Goal: Information Seeking & Learning: Learn about a topic

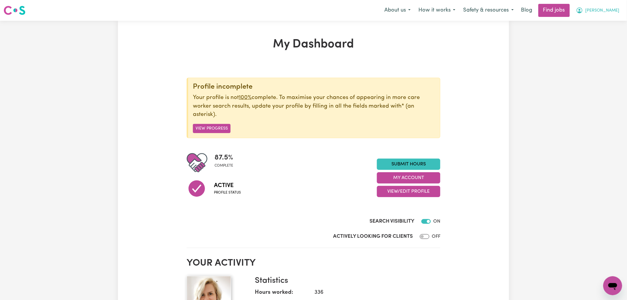
click at [613, 12] on span "[PERSON_NAME]" at bounding box center [603, 10] width 34 height 7
click at [605, 22] on link "My Account" at bounding box center [600, 22] width 47 height 11
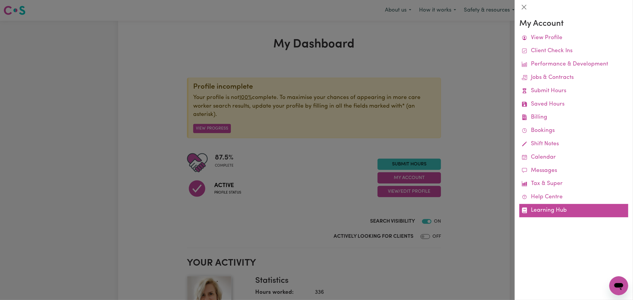
click at [552, 209] on link "Learning Hub" at bounding box center [573, 210] width 109 height 13
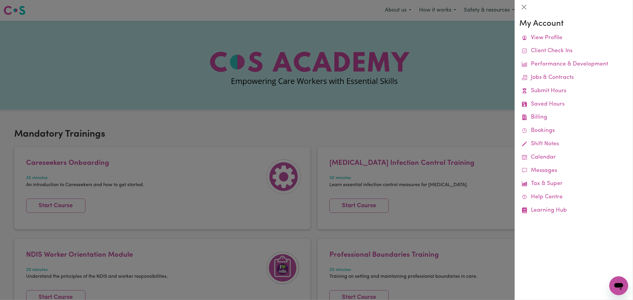
click at [287, 137] on div at bounding box center [316, 150] width 633 height 300
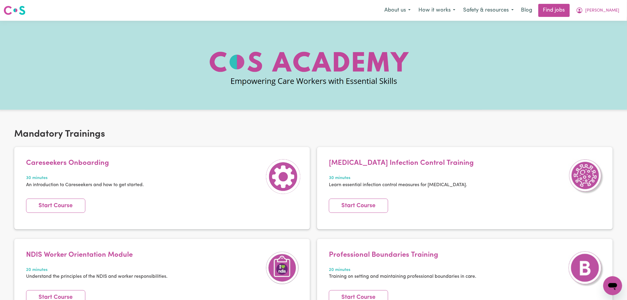
scroll to position [165, 0]
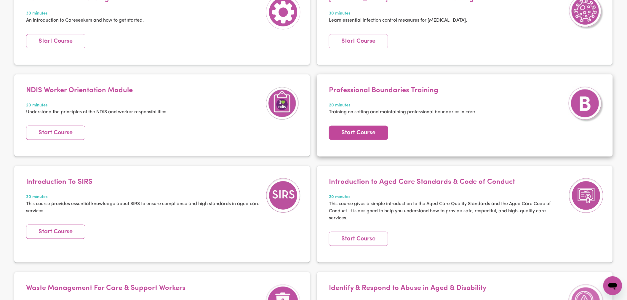
click at [370, 128] on link "Start Course" at bounding box center [358, 133] width 59 height 14
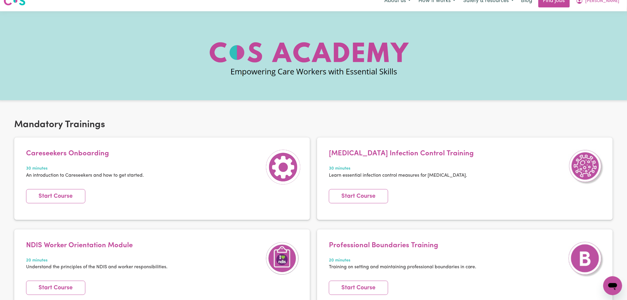
scroll to position [0, 0]
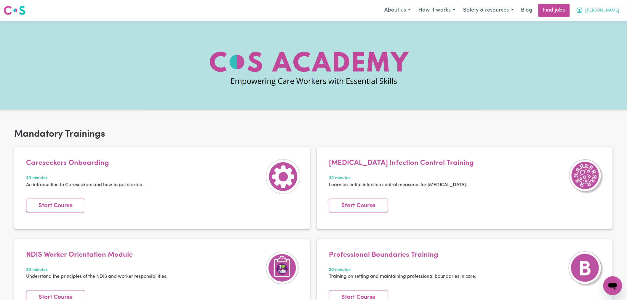
click at [606, 13] on span "[PERSON_NAME]" at bounding box center [603, 10] width 34 height 7
click at [606, 36] on link "My Dashboard" at bounding box center [600, 33] width 47 height 11
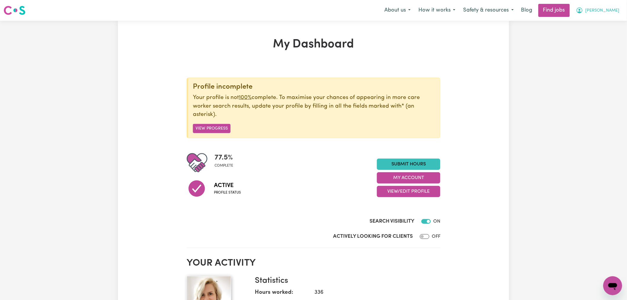
click at [612, 11] on span "[PERSON_NAME]" at bounding box center [603, 10] width 34 height 7
click at [608, 42] on link "Logout" at bounding box center [600, 45] width 47 height 11
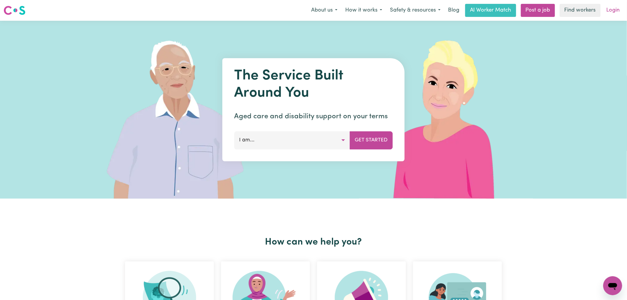
click at [615, 8] on link "Login" at bounding box center [613, 10] width 20 height 13
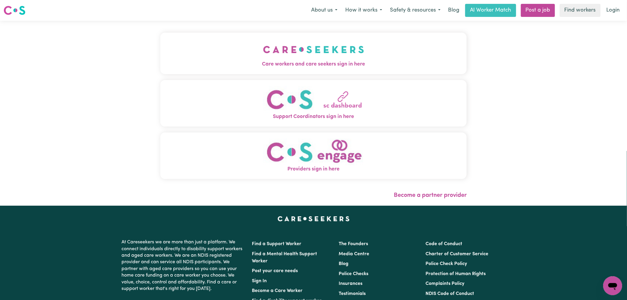
click at [281, 68] on div "Care workers and care seekers sign in here Support Coordinators sign in here Pr…" at bounding box center [314, 113] width 314 height 185
click at [249, 69] on button "Care workers and care seekers sign in here" at bounding box center [313, 54] width 307 height 42
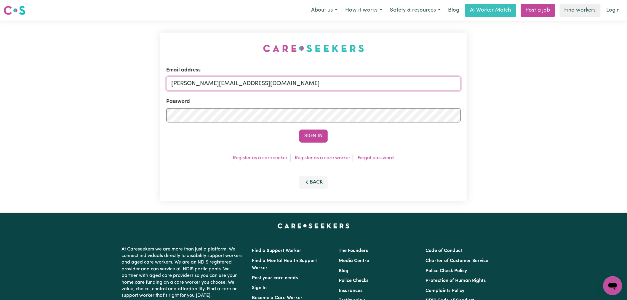
drag, startPoint x: 275, startPoint y: 86, endPoint x: 274, endPoint y: 90, distance: 4.5
click at [275, 85] on input "[PERSON_NAME][EMAIL_ADDRESS][DOMAIN_NAME]" at bounding box center [313, 84] width 295 height 14
drag, startPoint x: 319, startPoint y: 85, endPoint x: 197, endPoint y: 85, distance: 121.9
click at [197, 85] on input "superuser [EMAIL_ADDRESS][DOMAIN_NAME]" at bounding box center [313, 84] width 295 height 14
type input "[EMAIL_ADDRESS][DOMAIN_NAME]"
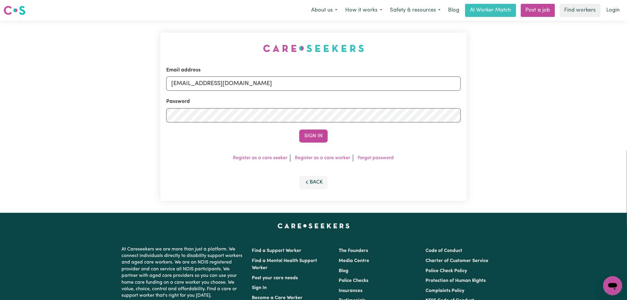
click at [300, 130] on button "Sign In" at bounding box center [314, 136] width 28 height 13
